Goal: Find specific page/section: Find specific page/section

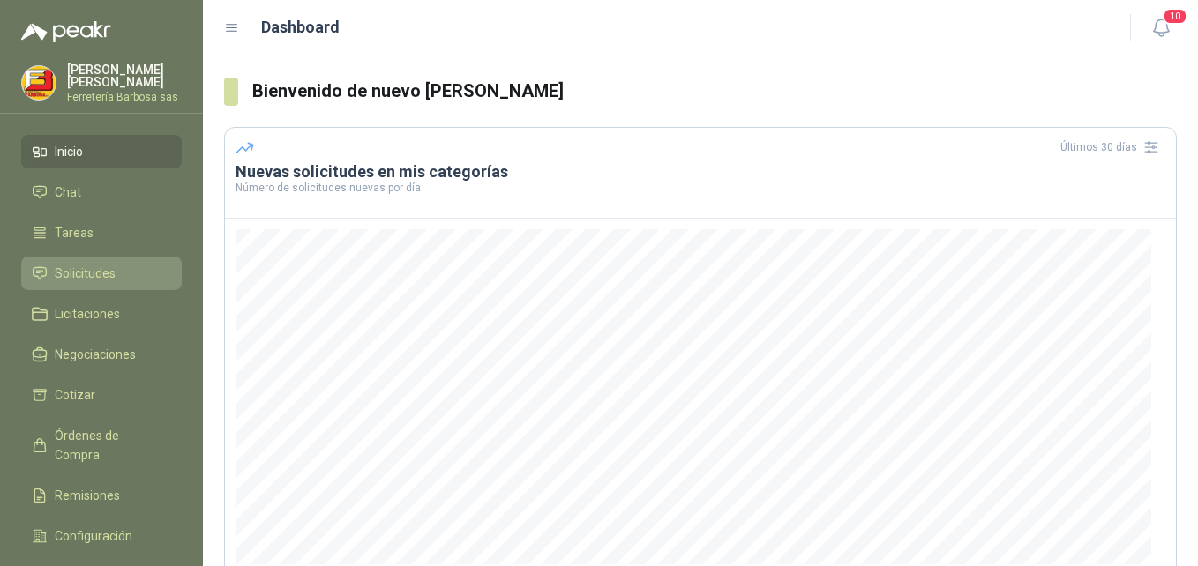
click at [107, 267] on span "Solicitudes" at bounding box center [85, 273] width 61 height 19
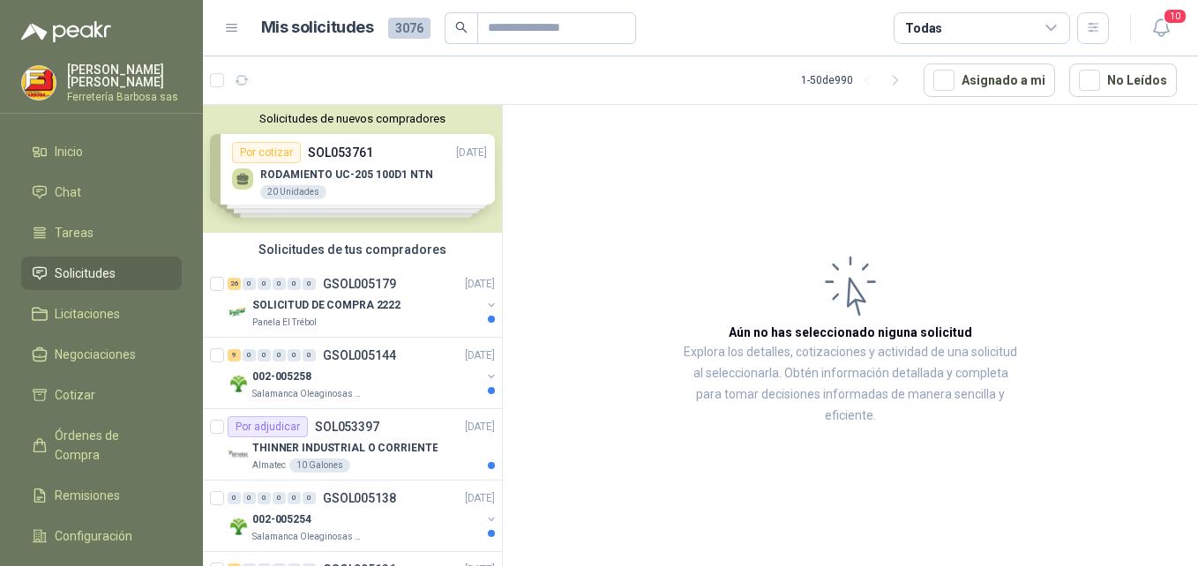
click at [374, 158] on div "Solicitudes de nuevos compradores Por cotizar SOL053761 [DATE] RODAMIENTO UC-20…" at bounding box center [352, 169] width 299 height 128
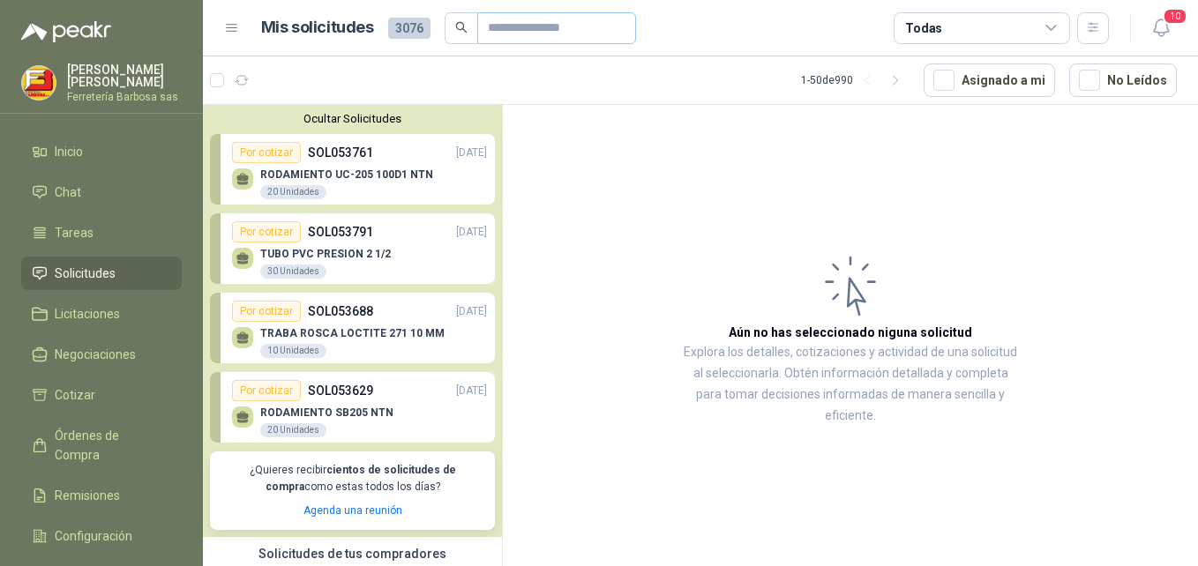
click at [538, 43] on span at bounding box center [556, 28] width 159 height 32
type input "**********"
click at [437, 26] on icon "search" at bounding box center [440, 27] width 12 height 12
click at [429, 21] on span at bounding box center [439, 28] width 33 height 32
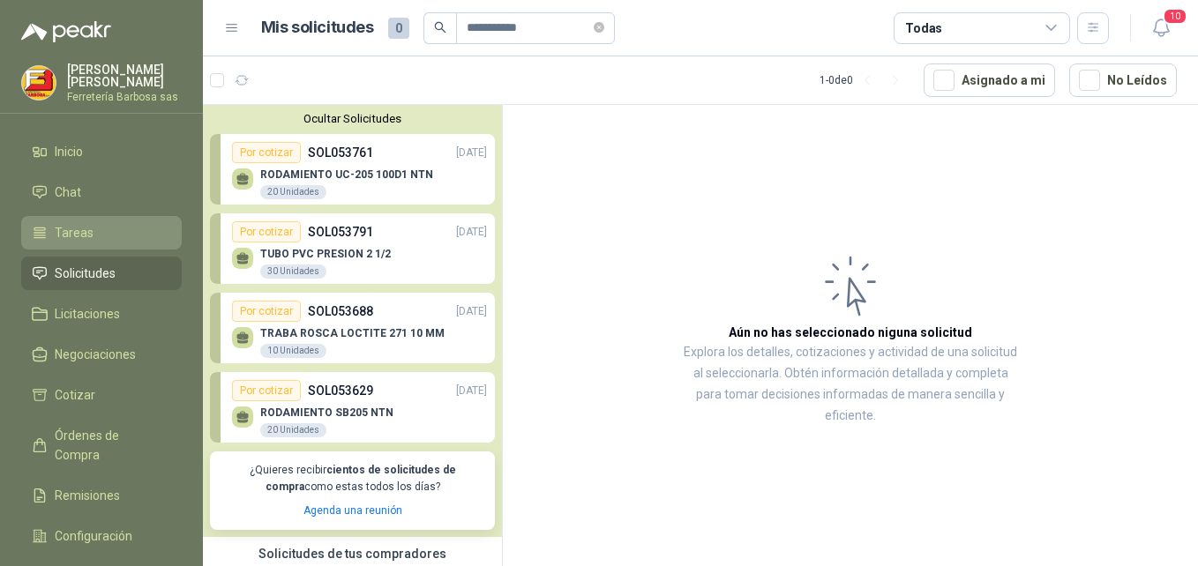
click at [94, 237] on li "Tareas" at bounding box center [101, 232] width 139 height 19
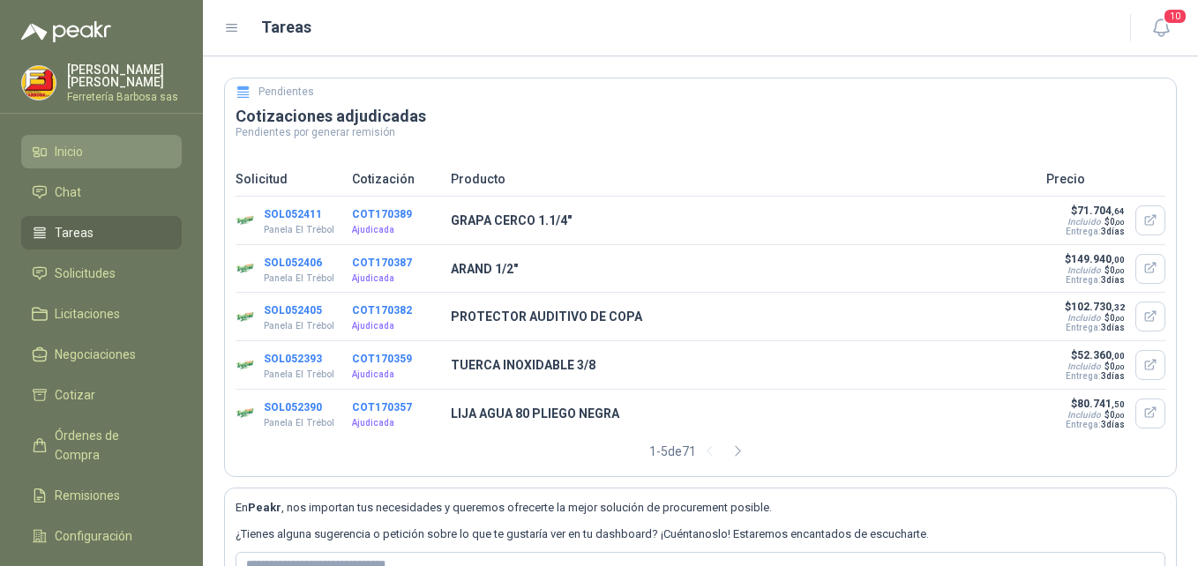
click at [78, 154] on span "Inicio" at bounding box center [69, 151] width 28 height 19
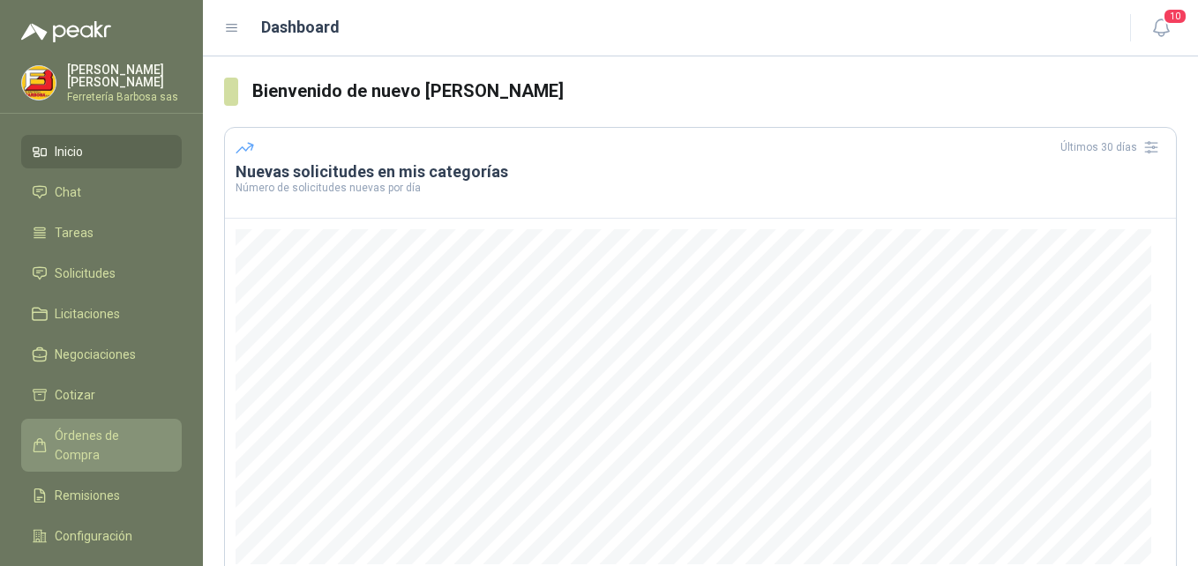
click at [88, 440] on span "Órdenes de Compra" at bounding box center [110, 445] width 110 height 39
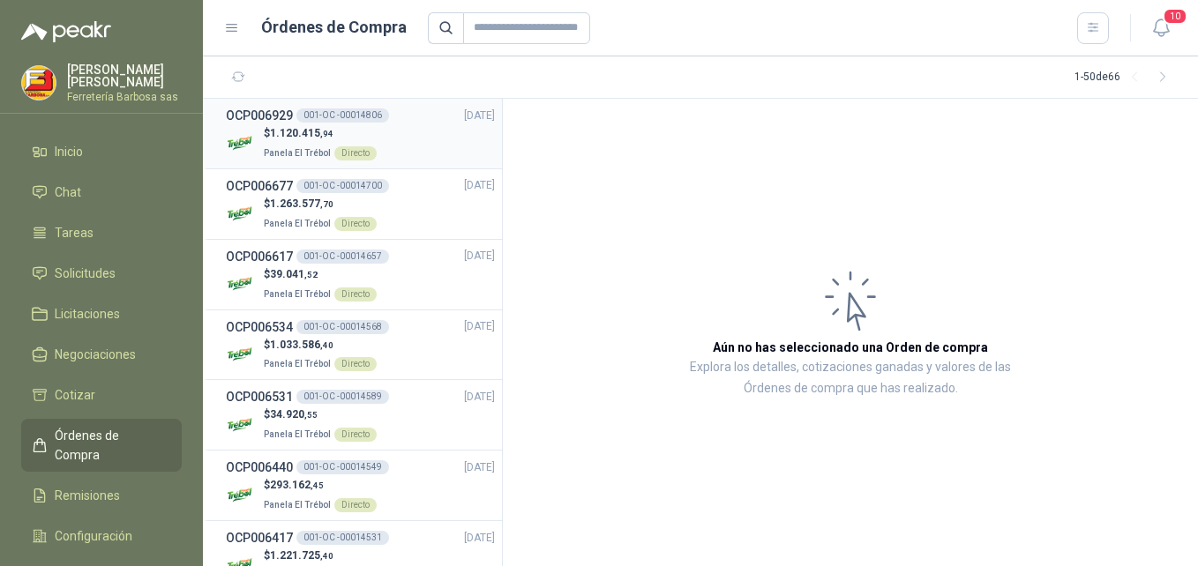
click at [400, 127] on div "$ 1.120.415 ,94 Panela El Trébol Directo" at bounding box center [360, 143] width 269 height 36
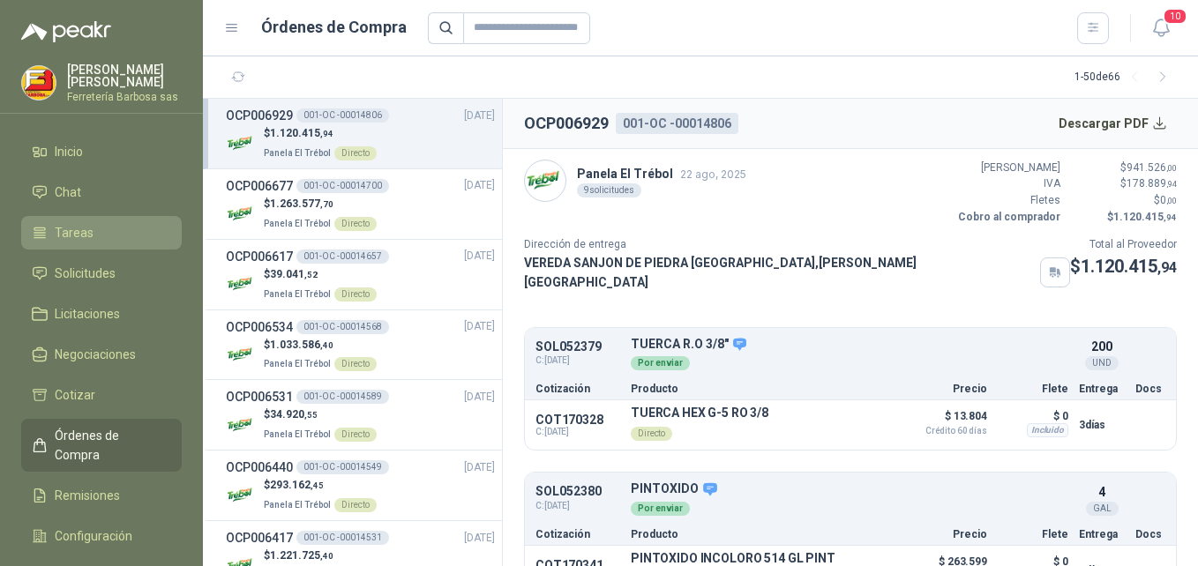
click at [107, 230] on li "Tareas" at bounding box center [101, 232] width 139 height 19
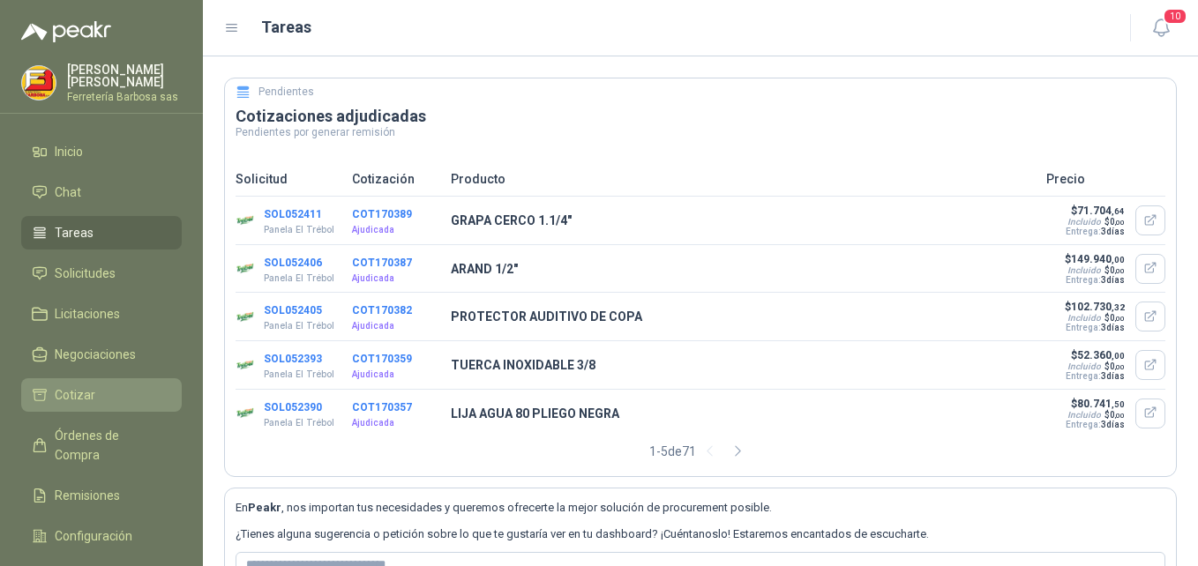
click at [84, 387] on span "Cotizar" at bounding box center [75, 394] width 41 height 19
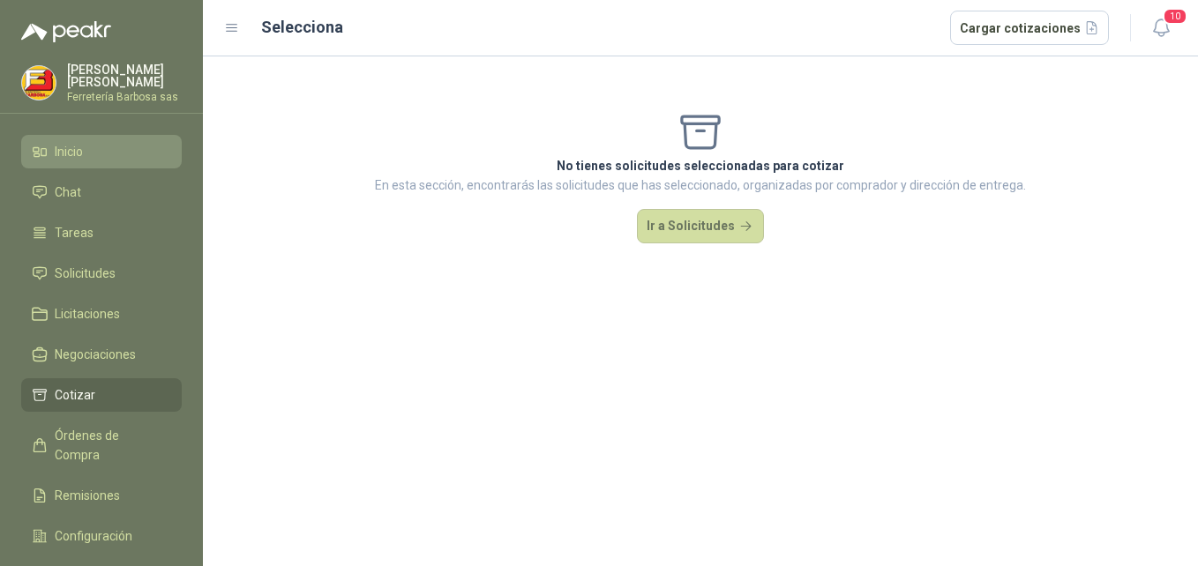
click at [87, 148] on li "Inicio" at bounding box center [101, 151] width 139 height 19
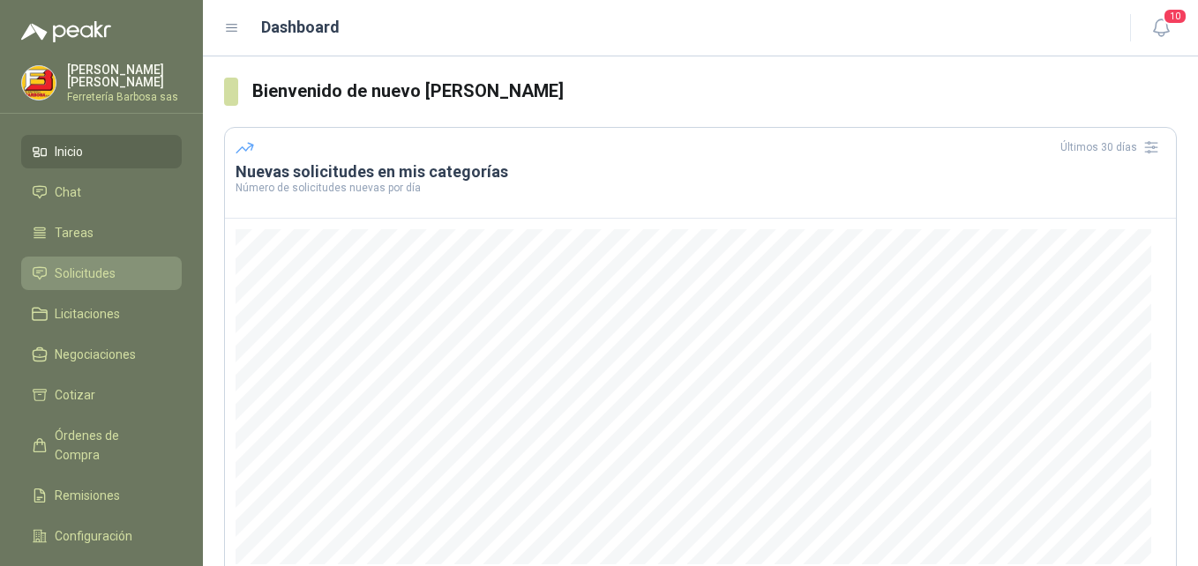
click at [125, 265] on li "Solicitudes" at bounding box center [101, 273] width 139 height 19
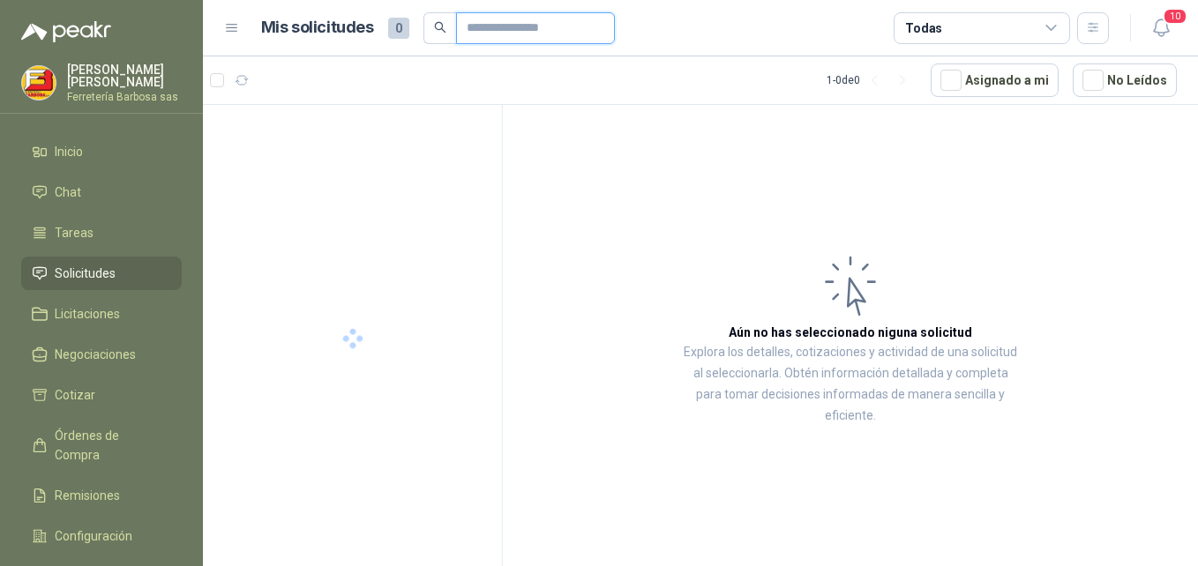
click at [475, 37] on input "text" at bounding box center [528, 28] width 123 height 30
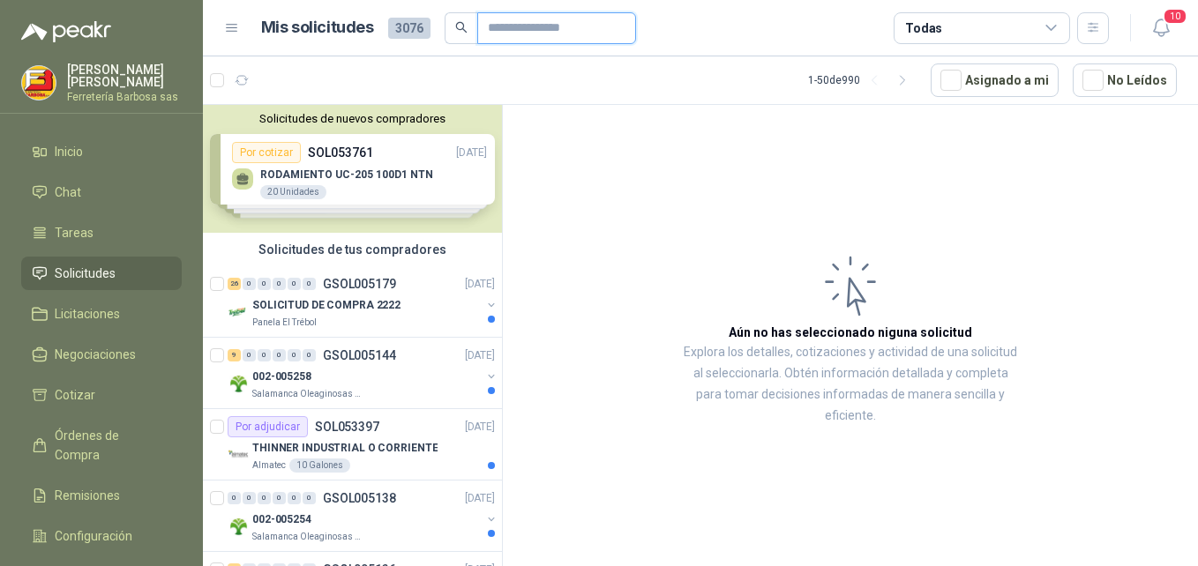
type input "**********"
